Goal: Navigation & Orientation: Go to known website

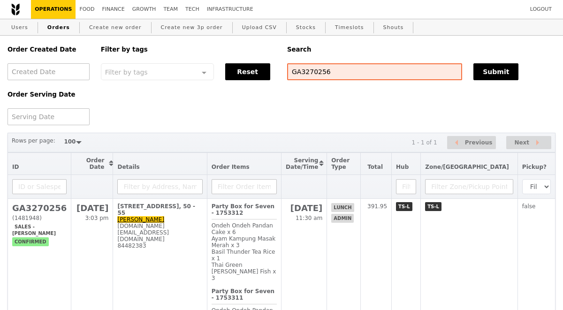
select select "100"
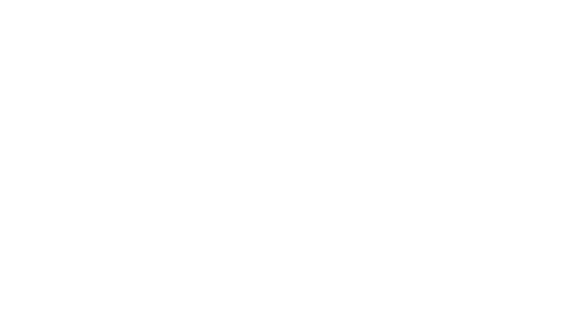
select select "100"
